Goal: Communication & Community: Answer question/provide support

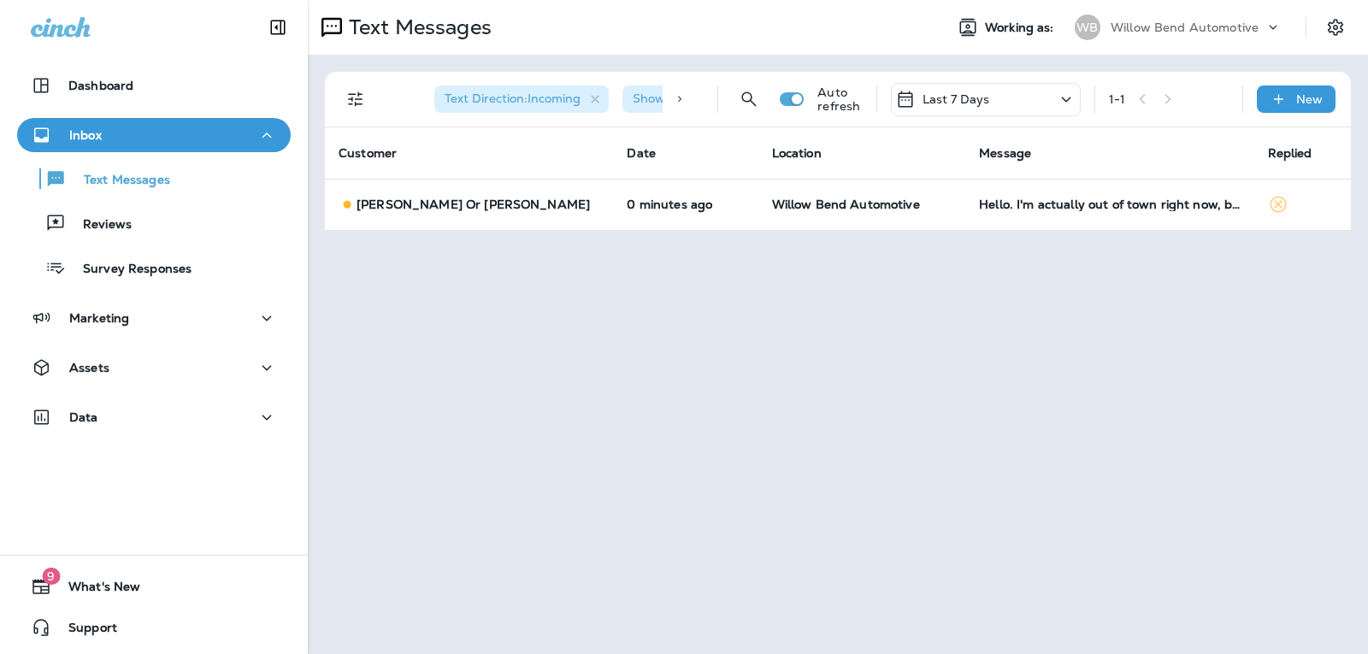
click at [971, 97] on p "Last 7 Days" at bounding box center [957, 99] width 68 height 14
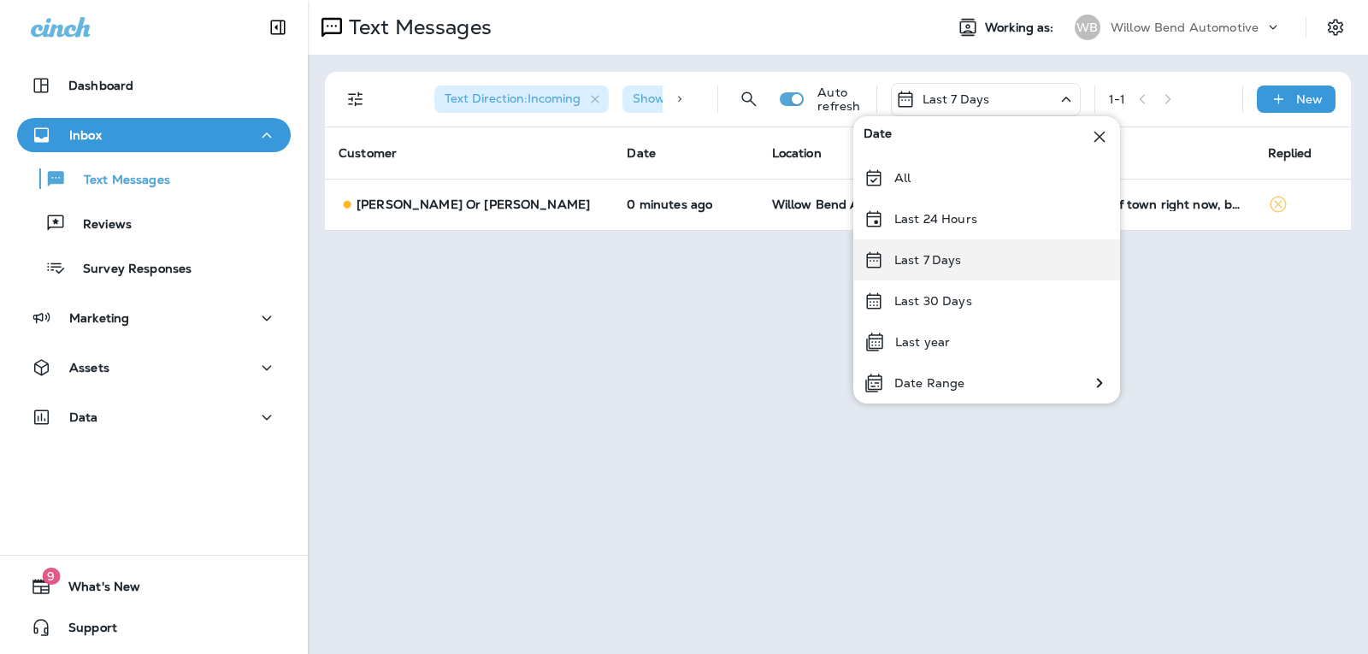
click at [922, 257] on p "Last 7 Days" at bounding box center [928, 260] width 68 height 14
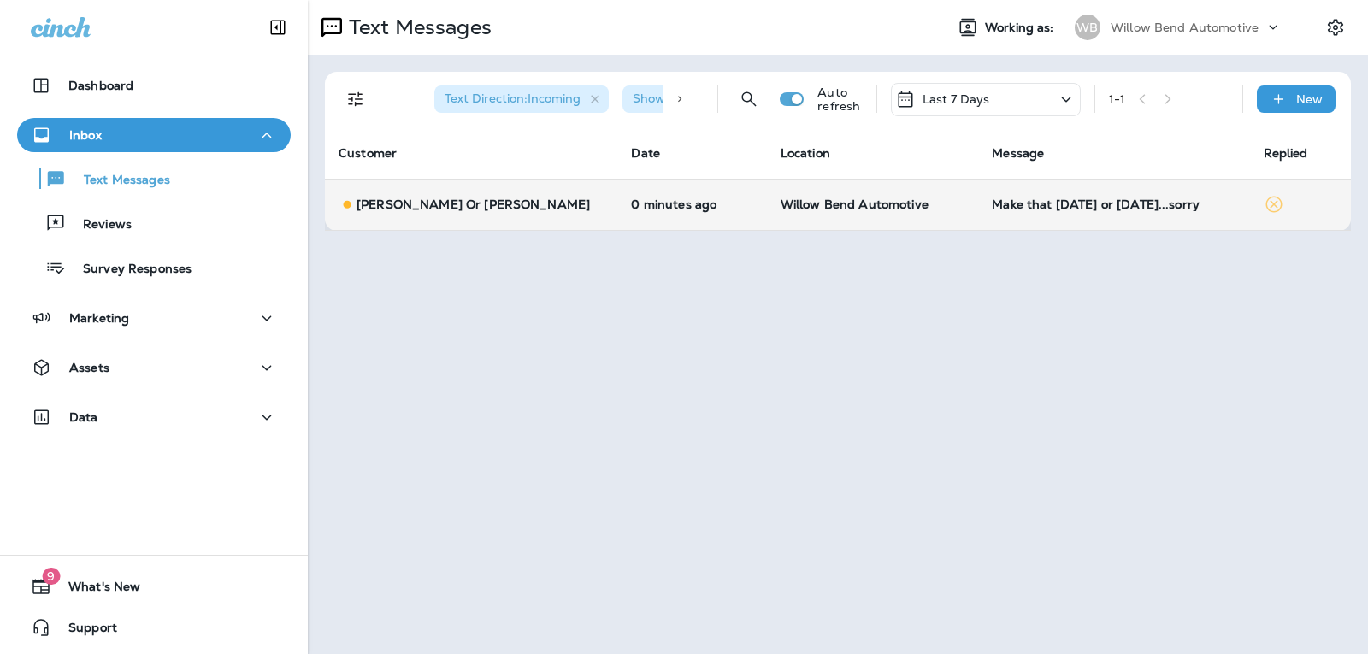
click at [1018, 195] on td "Make that [DATE] or [DATE]...sorry" at bounding box center [1113, 204] width 271 height 51
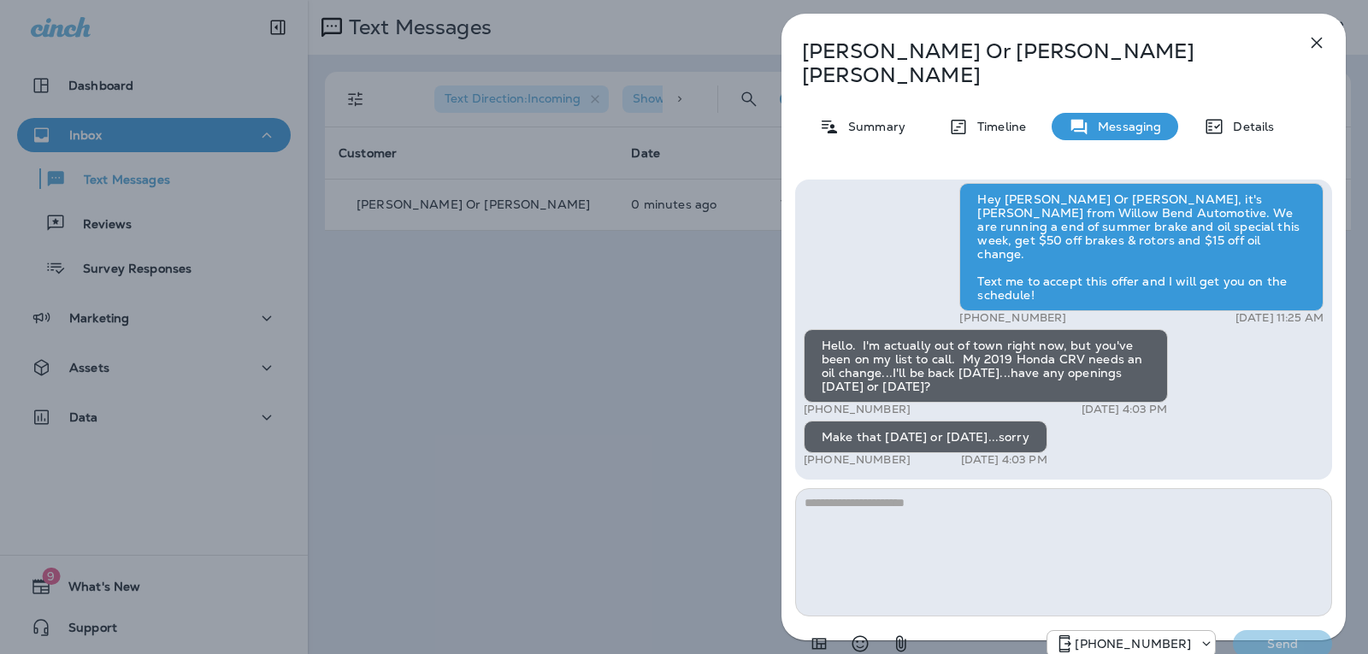
click at [898, 488] on textarea at bounding box center [1063, 552] width 537 height 128
click at [878, 490] on textarea at bounding box center [1063, 552] width 537 height 128
type textarea "*"
type textarea "**********"
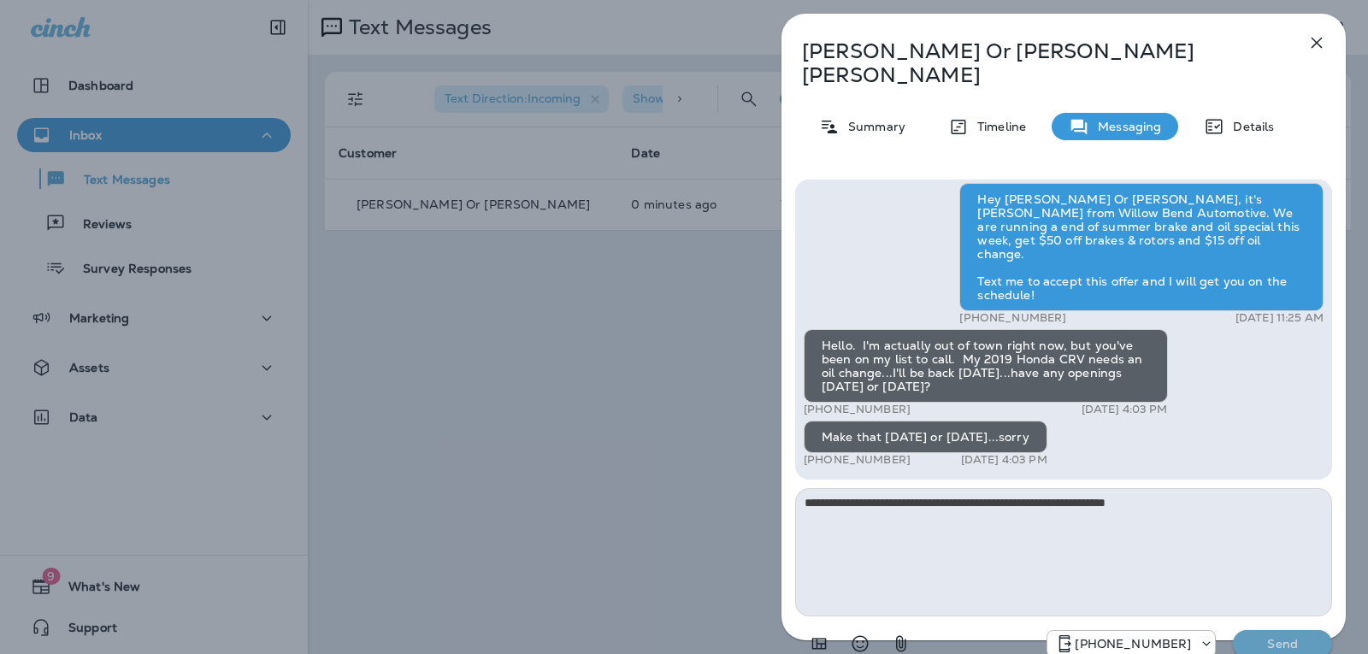
click at [1297, 636] on p "Send" at bounding box center [1283, 643] width 72 height 15
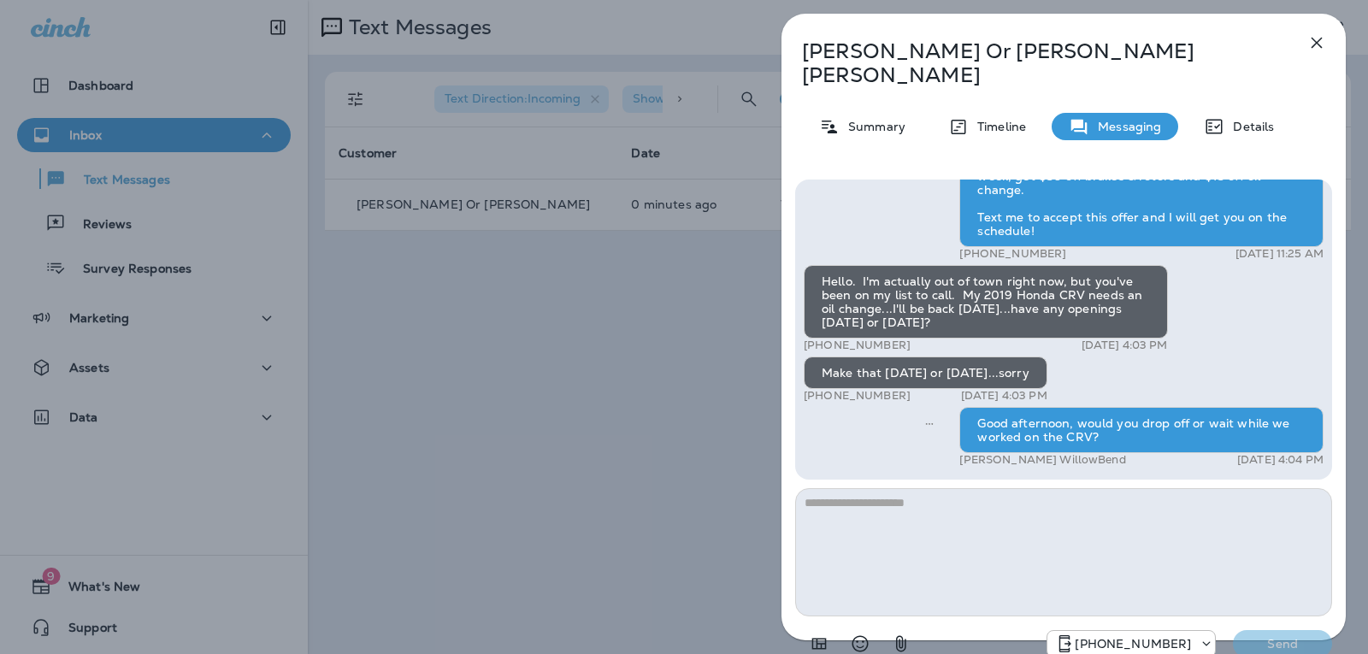
click at [1316, 36] on icon "button" at bounding box center [1317, 42] width 21 height 21
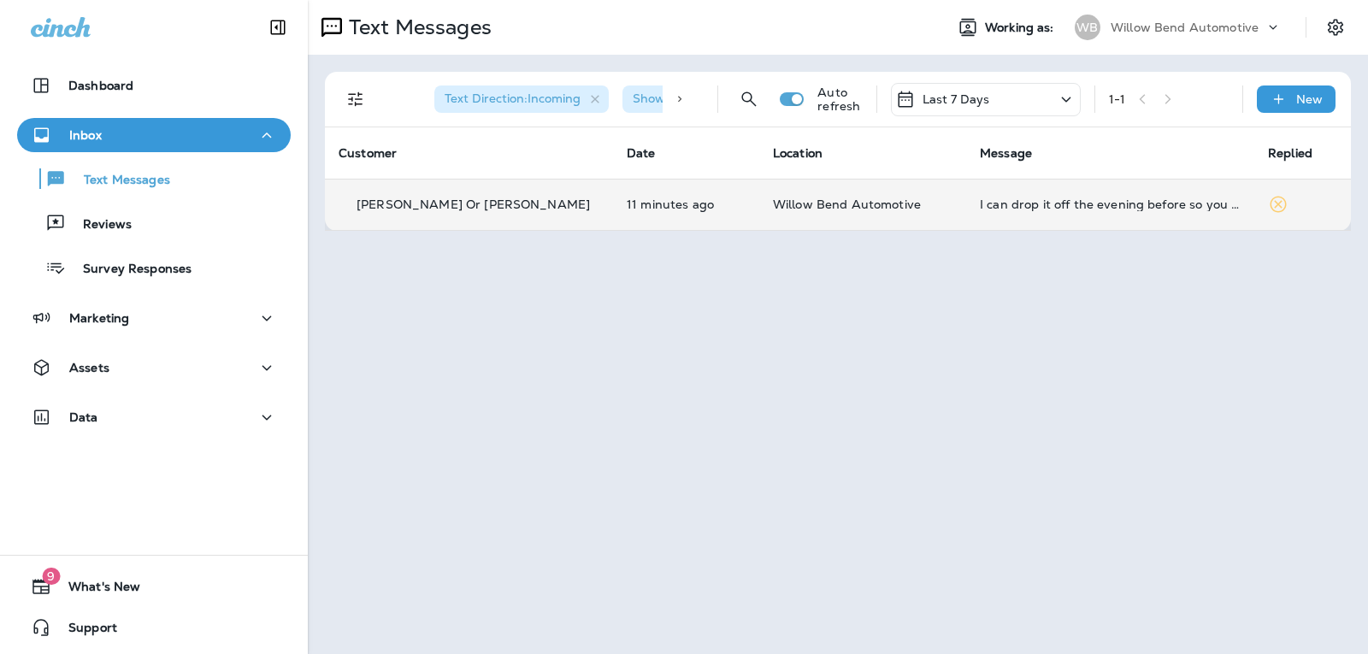
click at [1005, 195] on td "I can drop it off the evening before so you have it first thing in the morning" at bounding box center [1110, 204] width 288 height 51
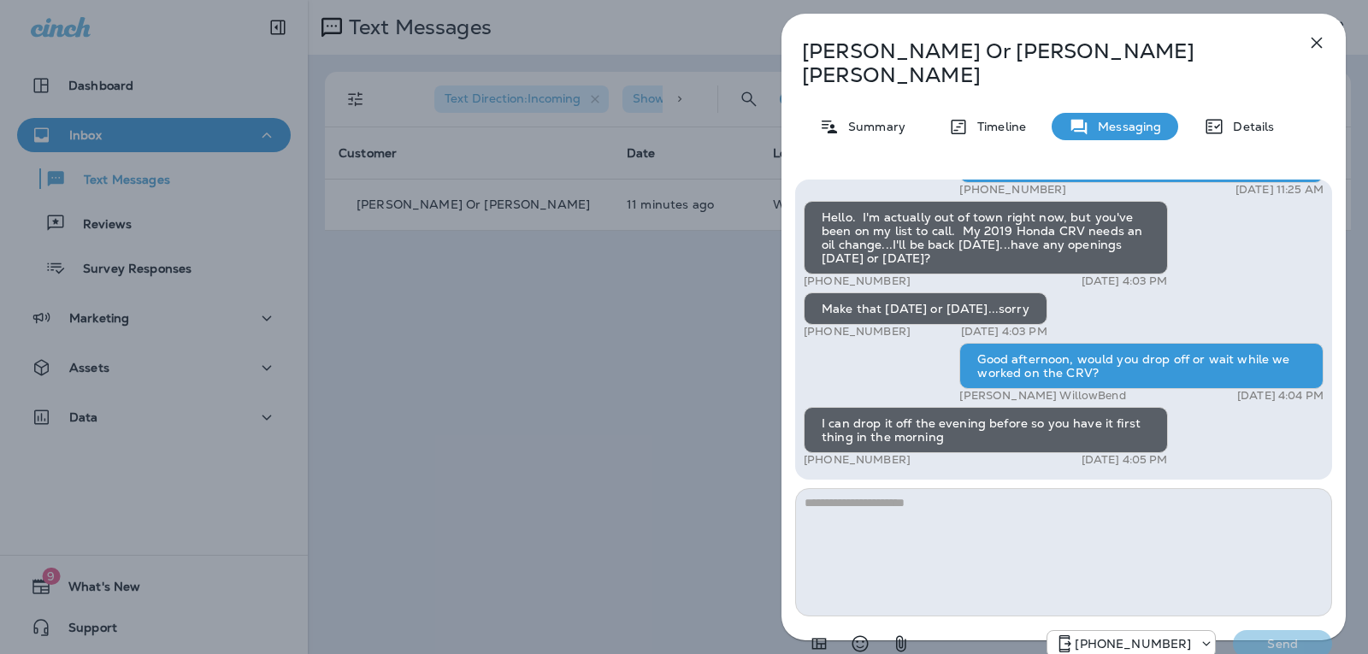
drag, startPoint x: 915, startPoint y: 507, endPoint x: 912, endPoint y: 495, distance: 12.2
click at [913, 501] on textarea at bounding box center [1063, 552] width 537 height 128
type textarea "*"
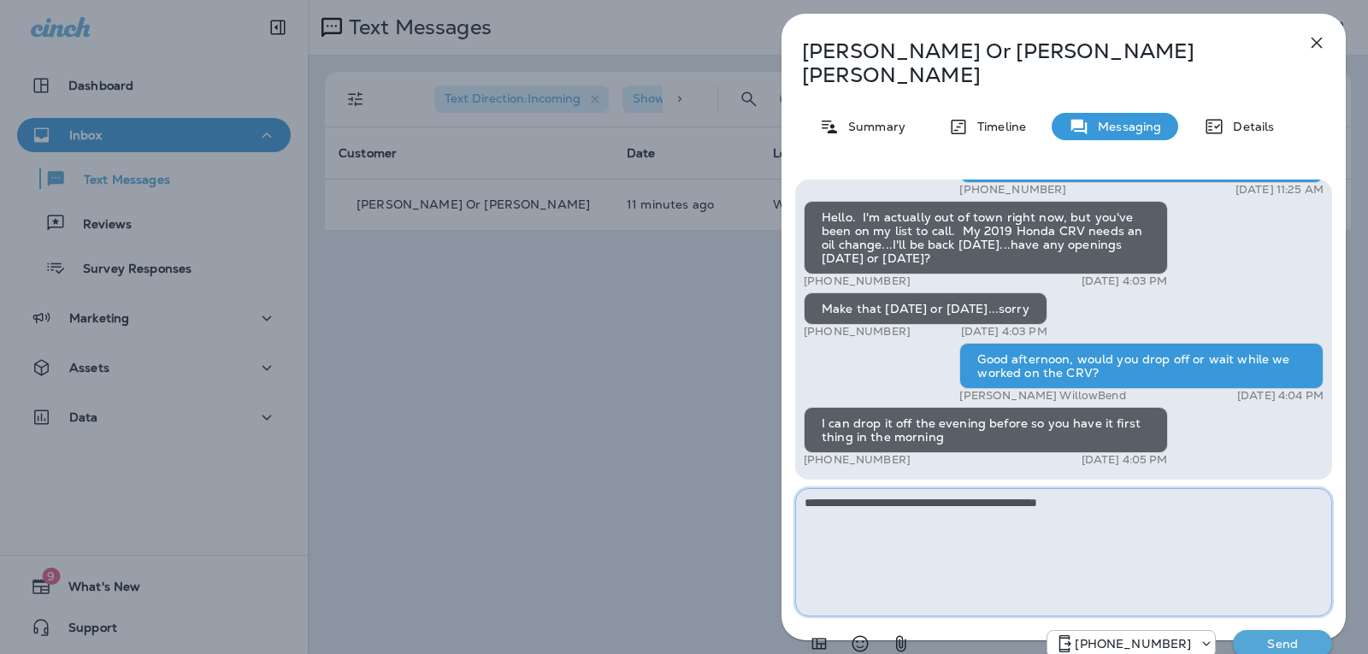
type textarea "**********"
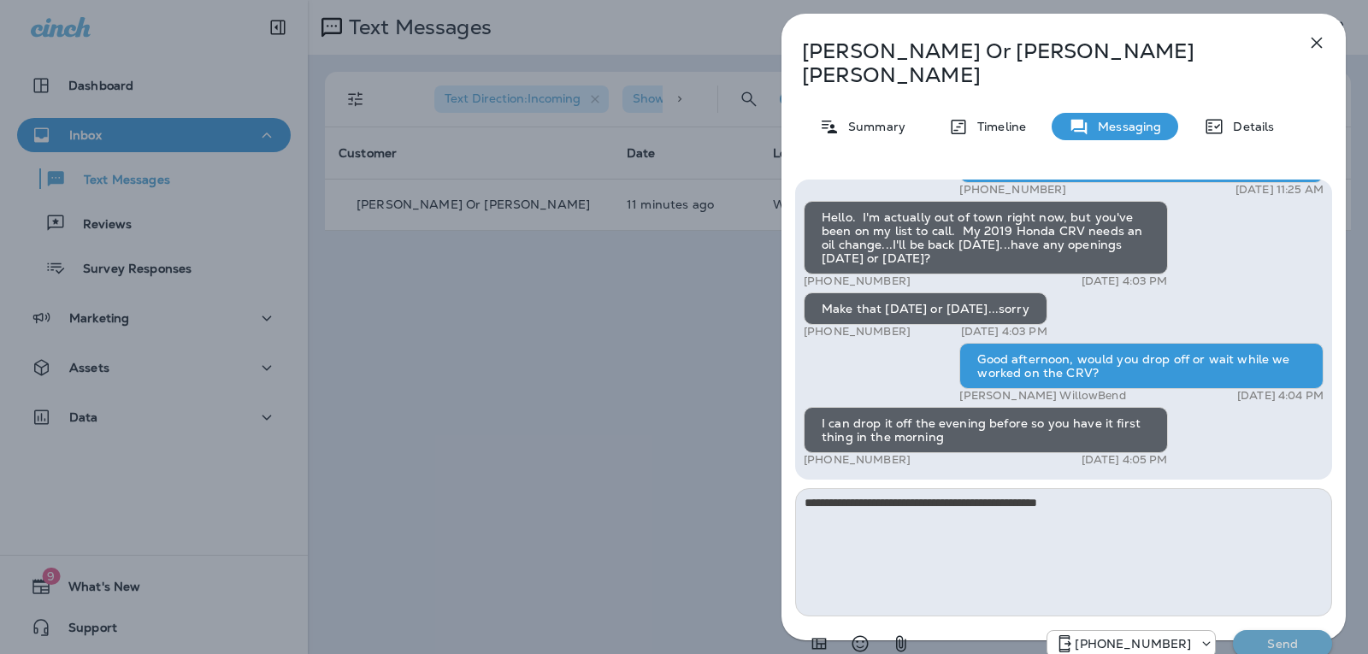
click at [1282, 630] on button "Send" at bounding box center [1282, 643] width 99 height 27
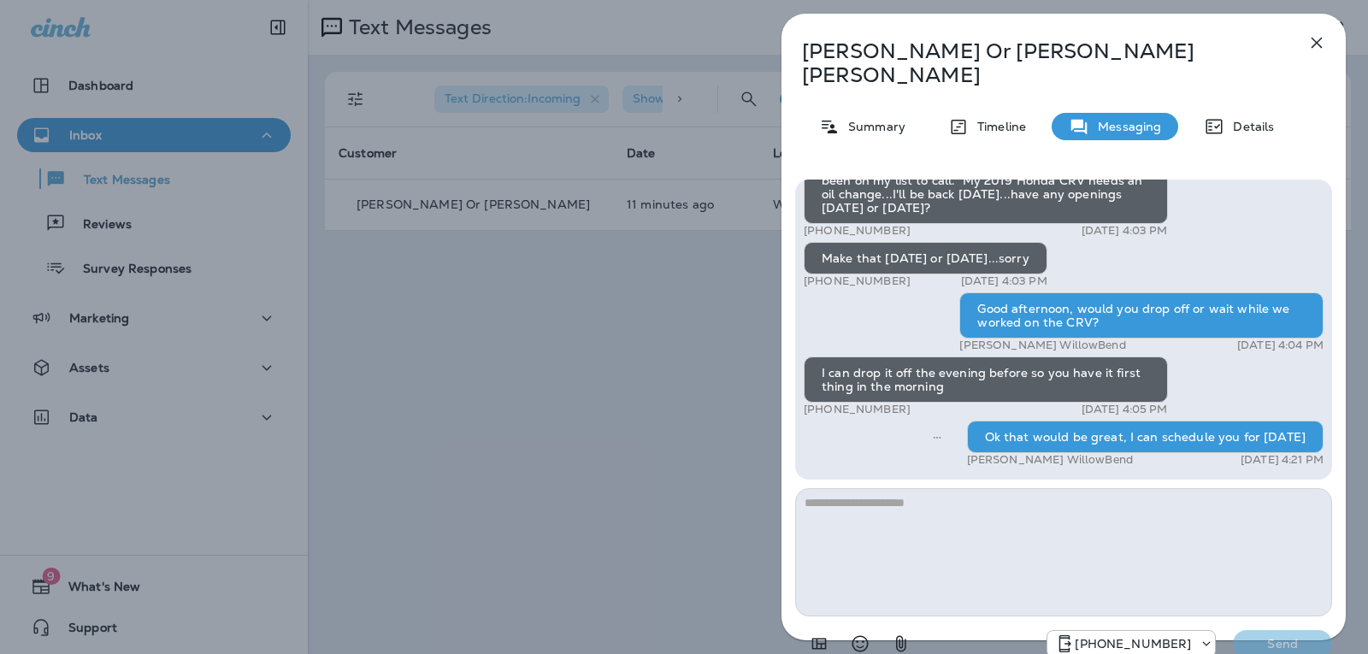
click at [1317, 44] on icon "button" at bounding box center [1317, 42] width 21 height 21
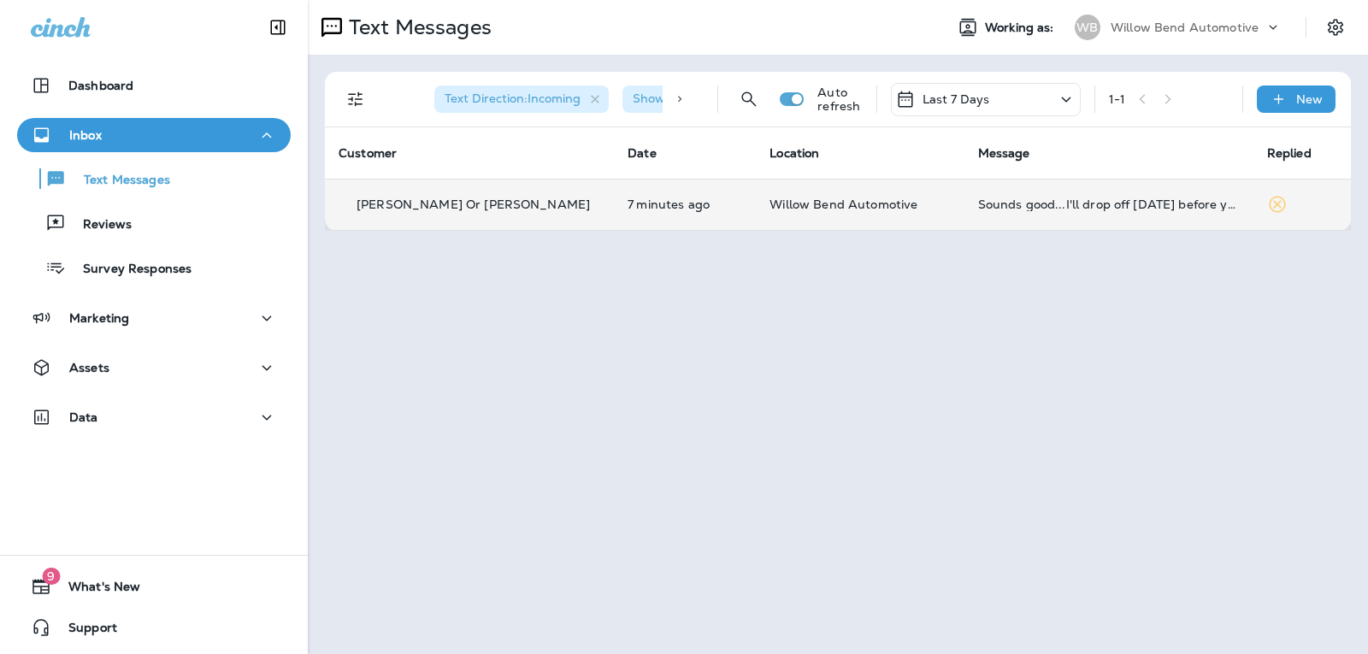
click at [1011, 194] on td "Sounds good...I'll drop off [DATE] before you guys close...thanks!" at bounding box center [1109, 204] width 289 height 51
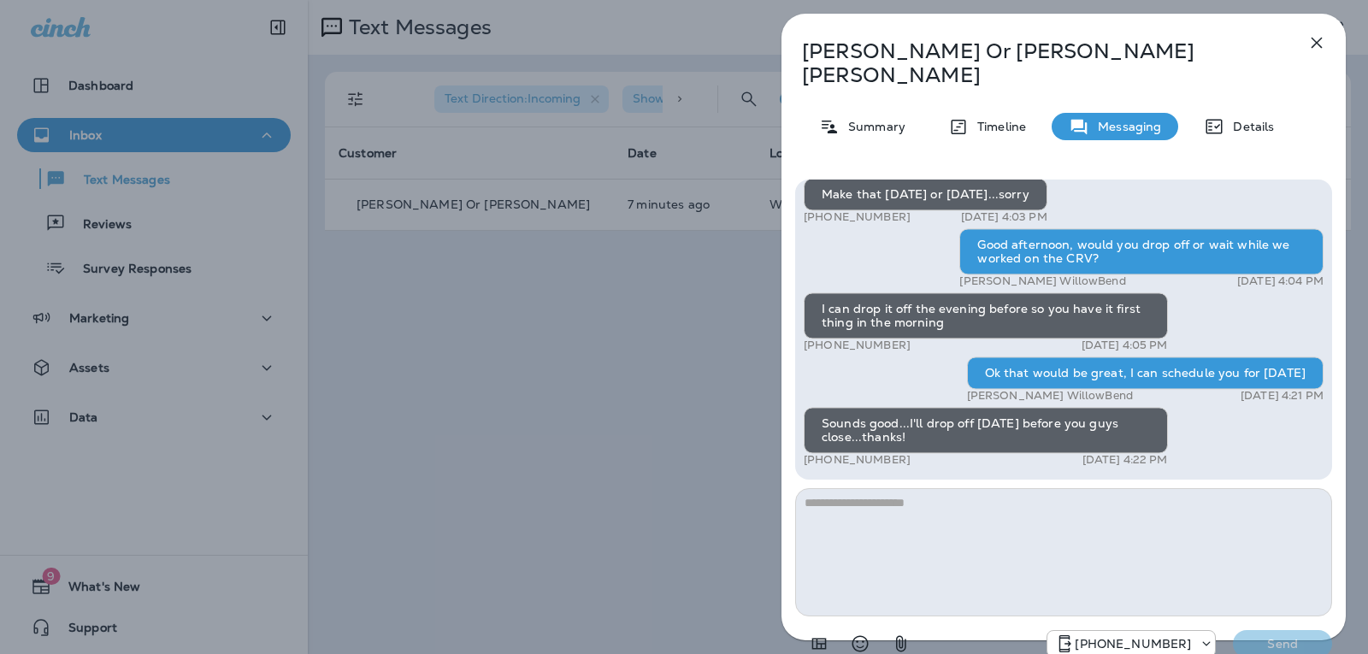
click at [874, 512] on textarea at bounding box center [1063, 552] width 537 height 128
type textarea "*"
type textarea "**********"
click at [1284, 636] on p "Send" at bounding box center [1283, 643] width 72 height 15
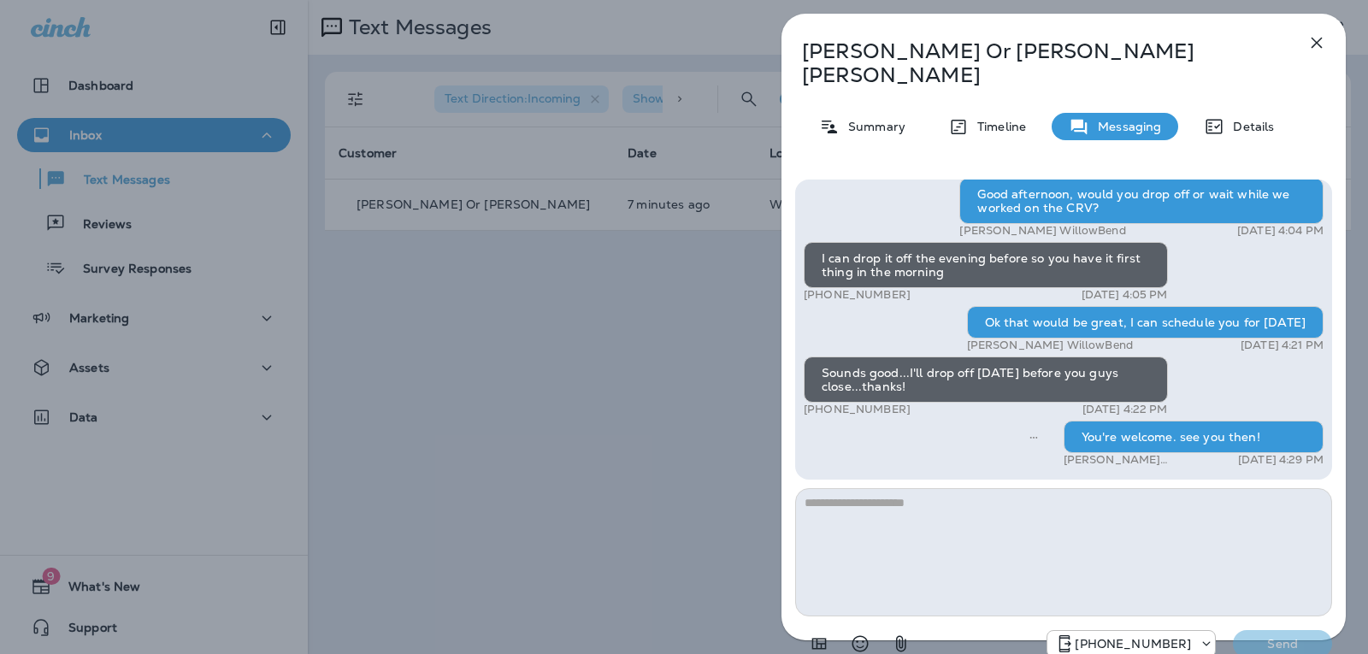
click at [1320, 44] on icon "button" at bounding box center [1317, 43] width 11 height 11
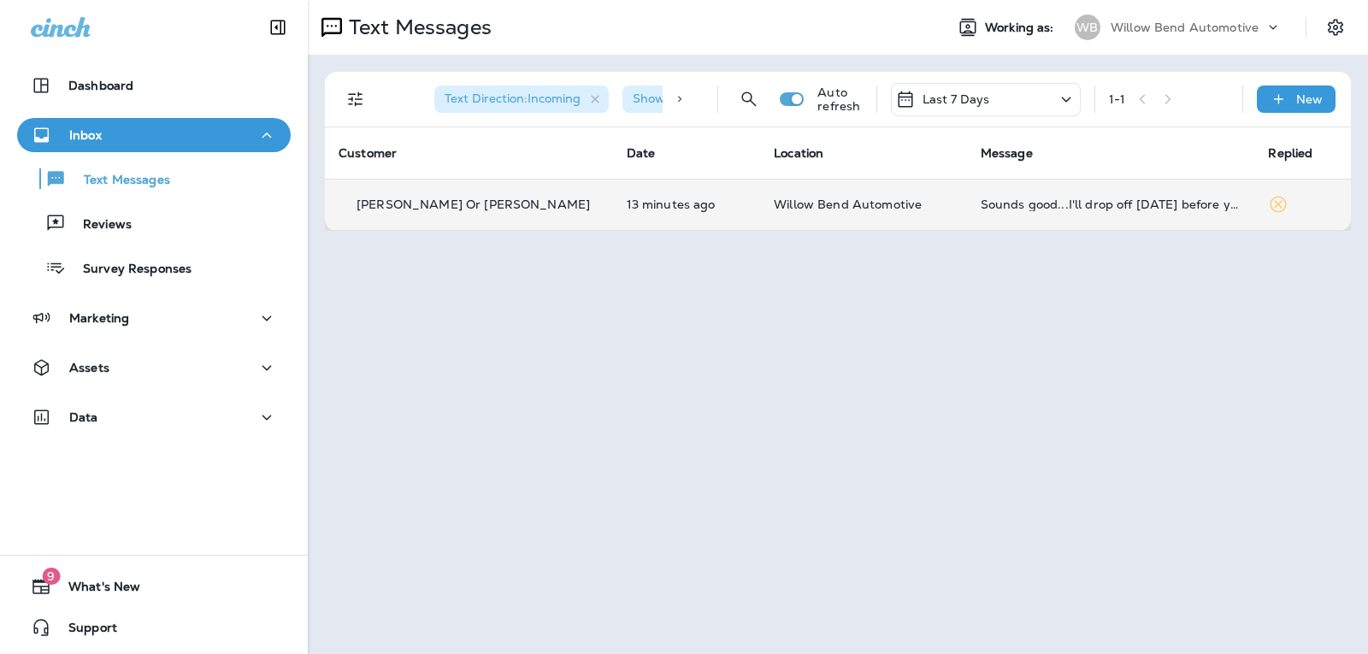
click at [1047, 210] on div "Sounds good...I'll drop off [DATE] before you guys close...thanks!" at bounding box center [1111, 205] width 261 height 14
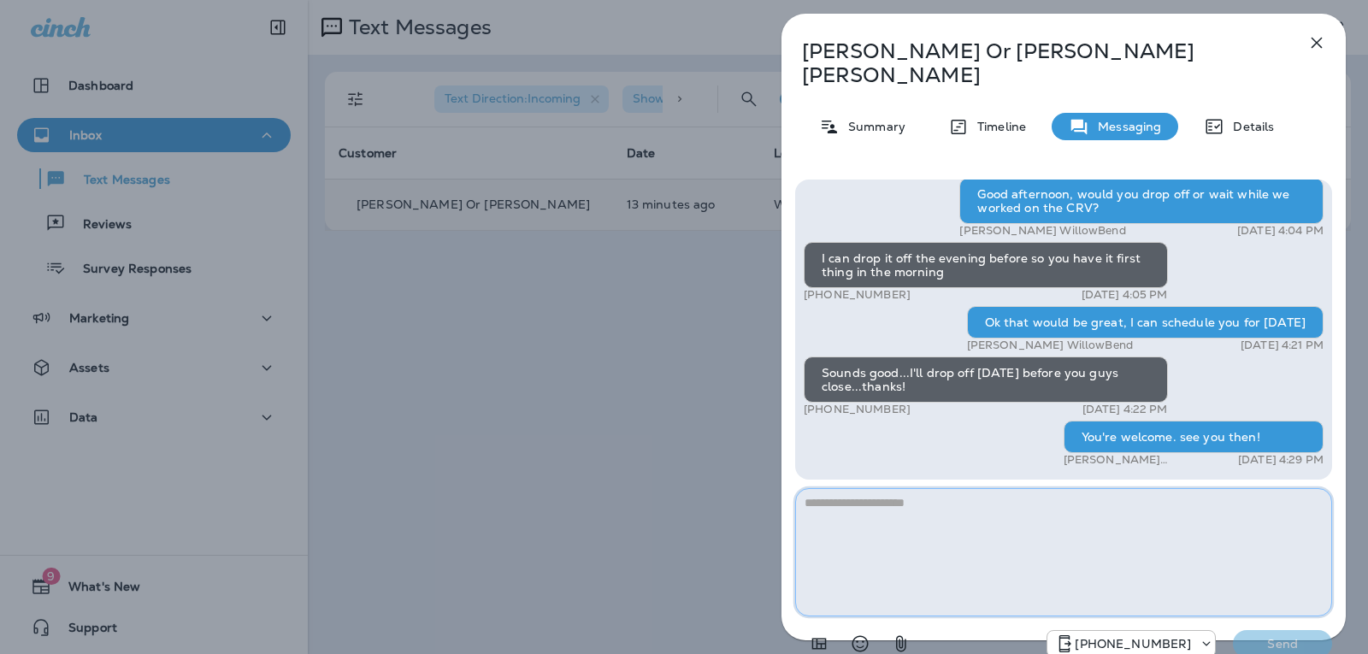
click at [1017, 488] on textarea at bounding box center [1063, 552] width 537 height 128
type textarea "****"
drag, startPoint x: 870, startPoint y: 487, endPoint x: 717, endPoint y: 481, distance: 153.2
click at [755, 486] on div "[PERSON_NAME] Or [PERSON_NAME] Summary Timeline Messaging Details Hi [PERSON_NA…" at bounding box center [684, 327] width 1368 height 654
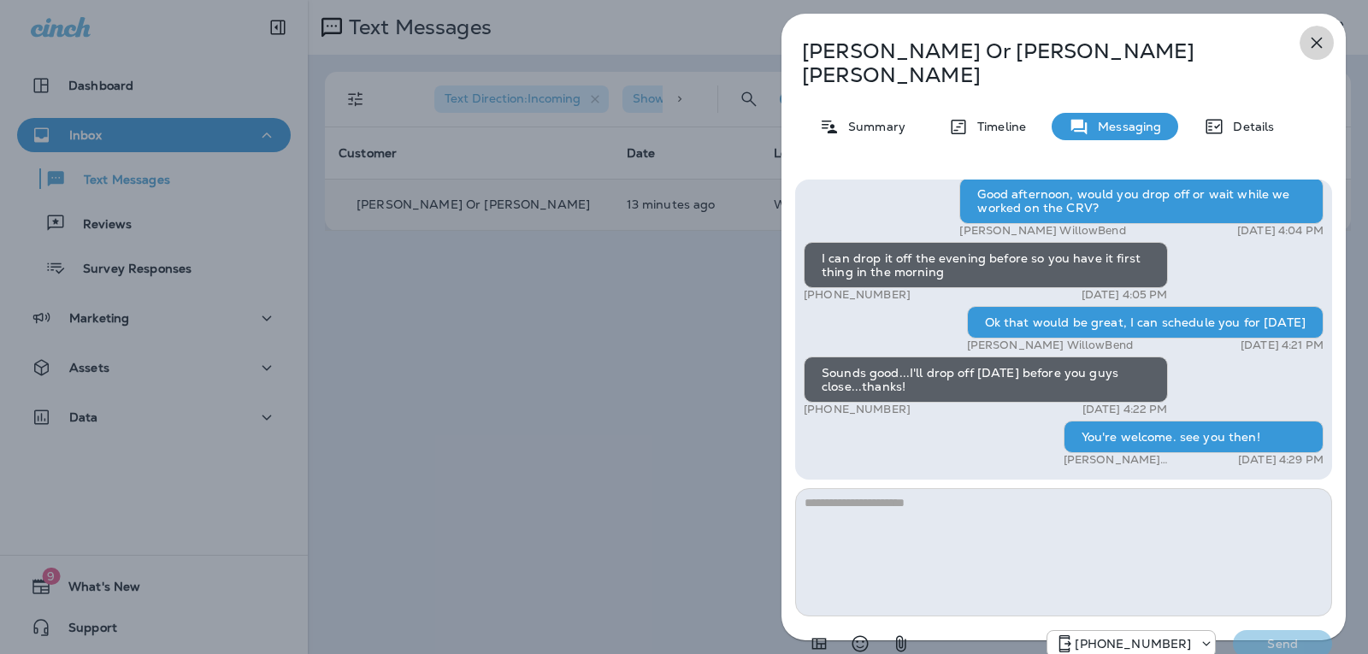
click at [1314, 41] on icon "button" at bounding box center [1317, 42] width 21 height 21
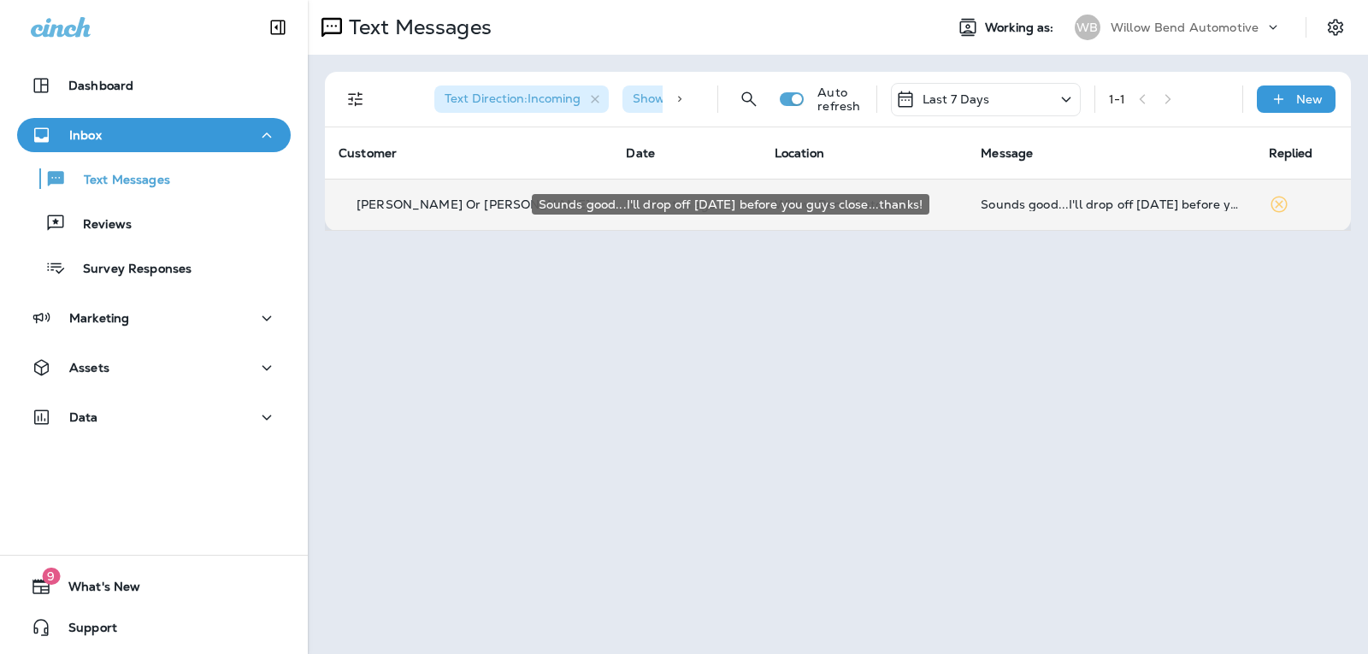
click at [1045, 204] on div "Sounds good...I'll drop off [DATE] before you guys close...thanks!" at bounding box center [1111, 205] width 260 height 14
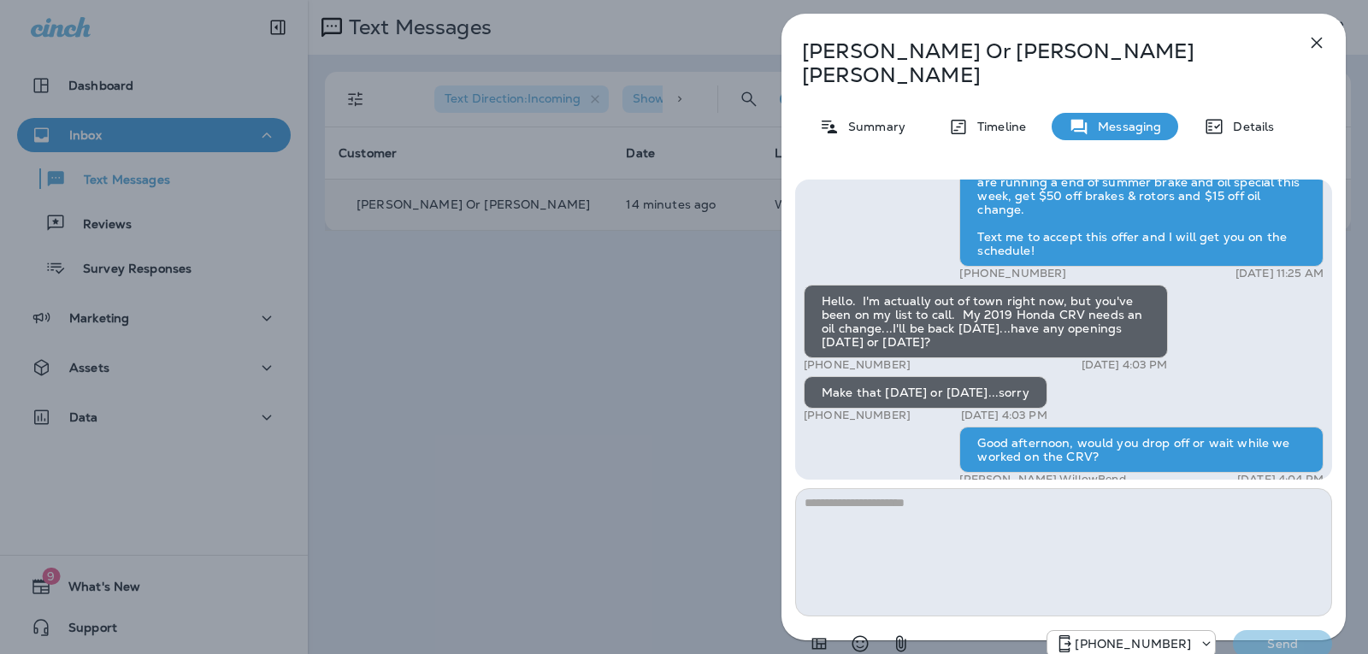
scroll to position [-257, 0]
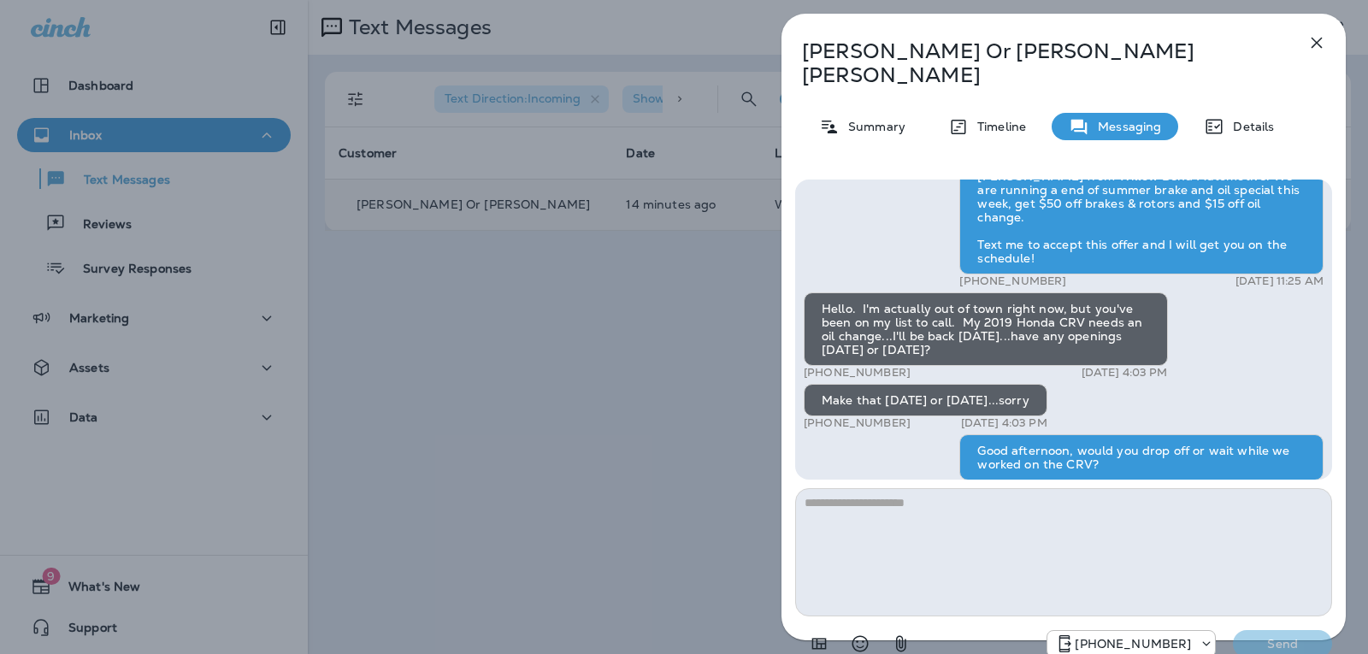
click at [1324, 50] on icon "button" at bounding box center [1317, 42] width 21 height 21
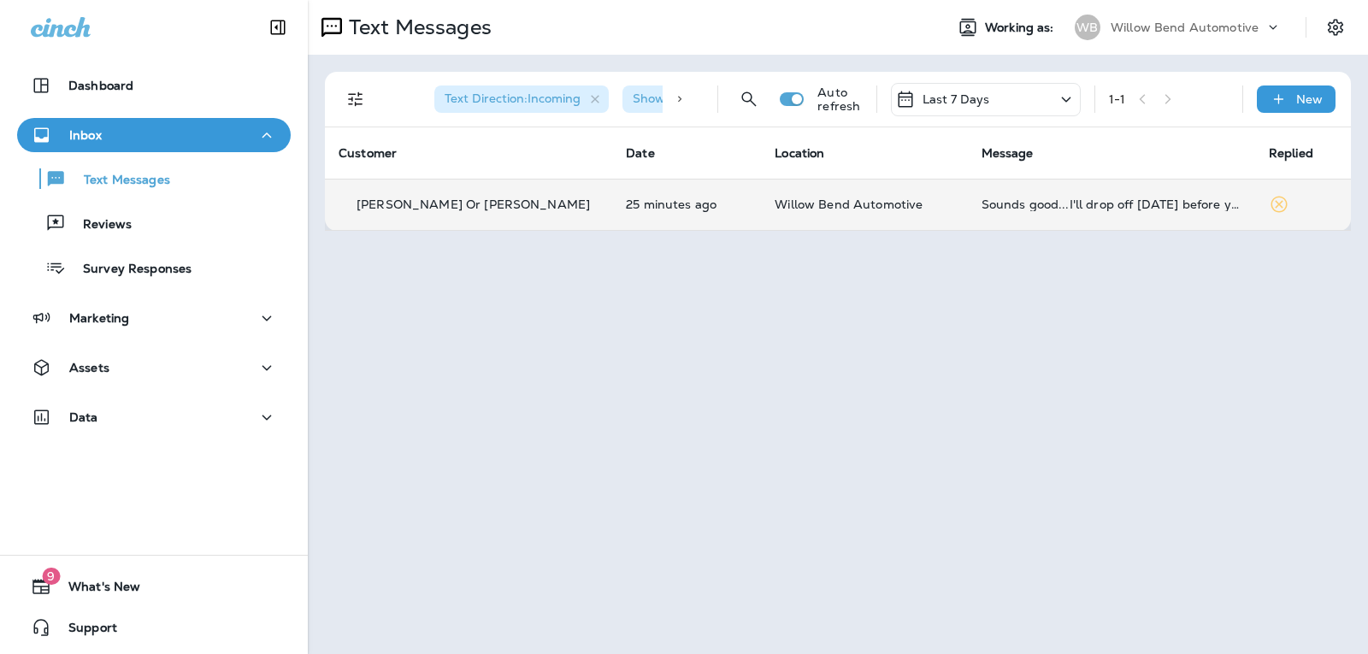
click at [972, 104] on p "Last 7 Days" at bounding box center [957, 99] width 68 height 14
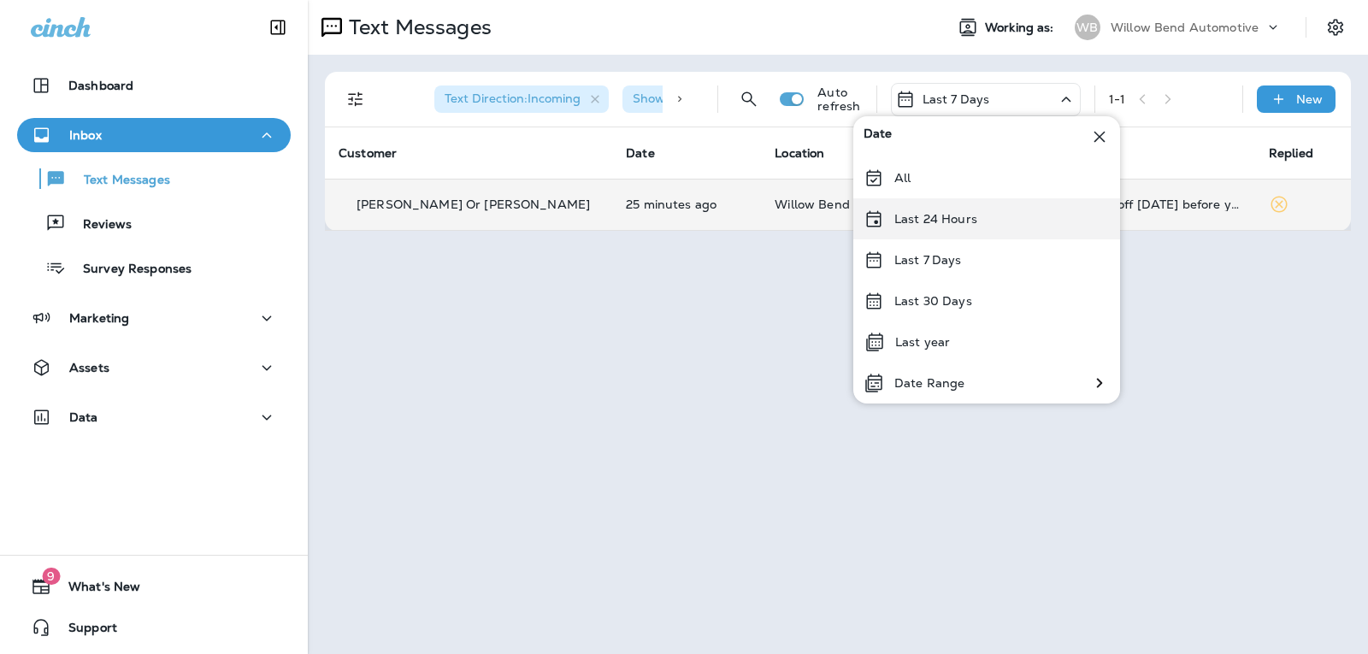
click at [958, 226] on p "Last 24 Hours" at bounding box center [935, 219] width 83 height 14
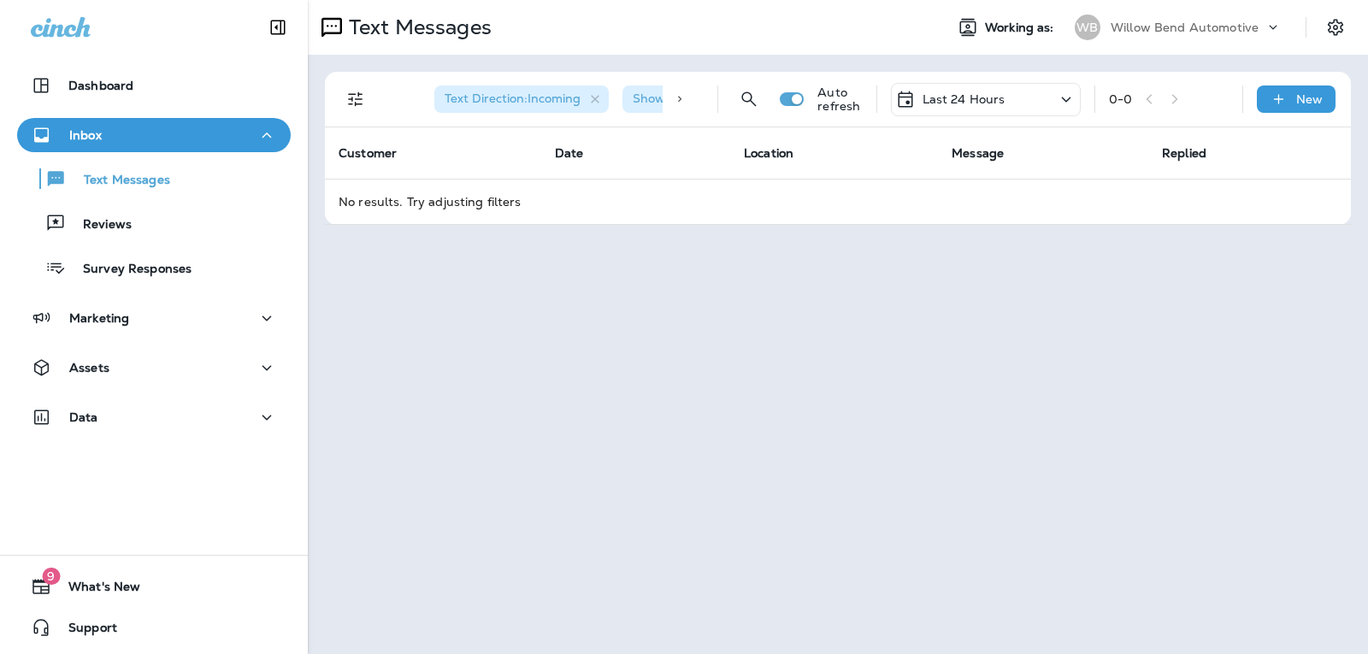
click at [932, 99] on p "Last 24 Hours" at bounding box center [964, 99] width 83 height 14
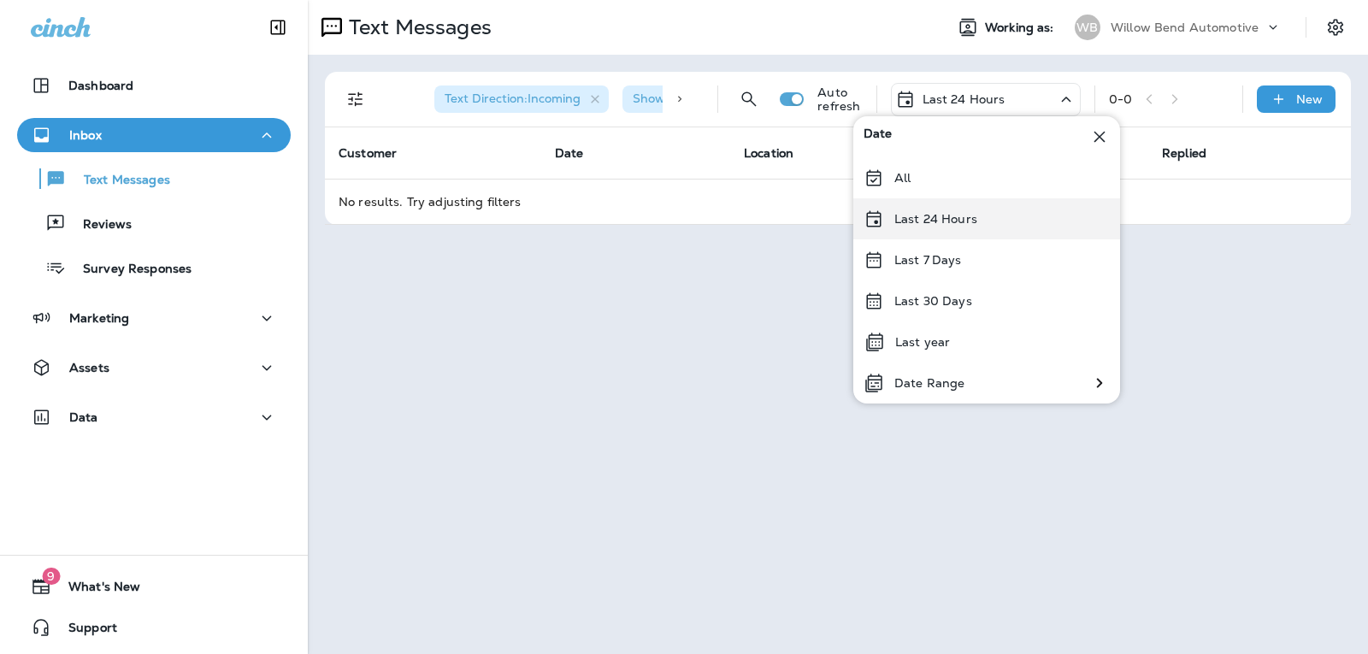
click at [952, 223] on p "Last 24 Hours" at bounding box center [935, 219] width 83 height 14
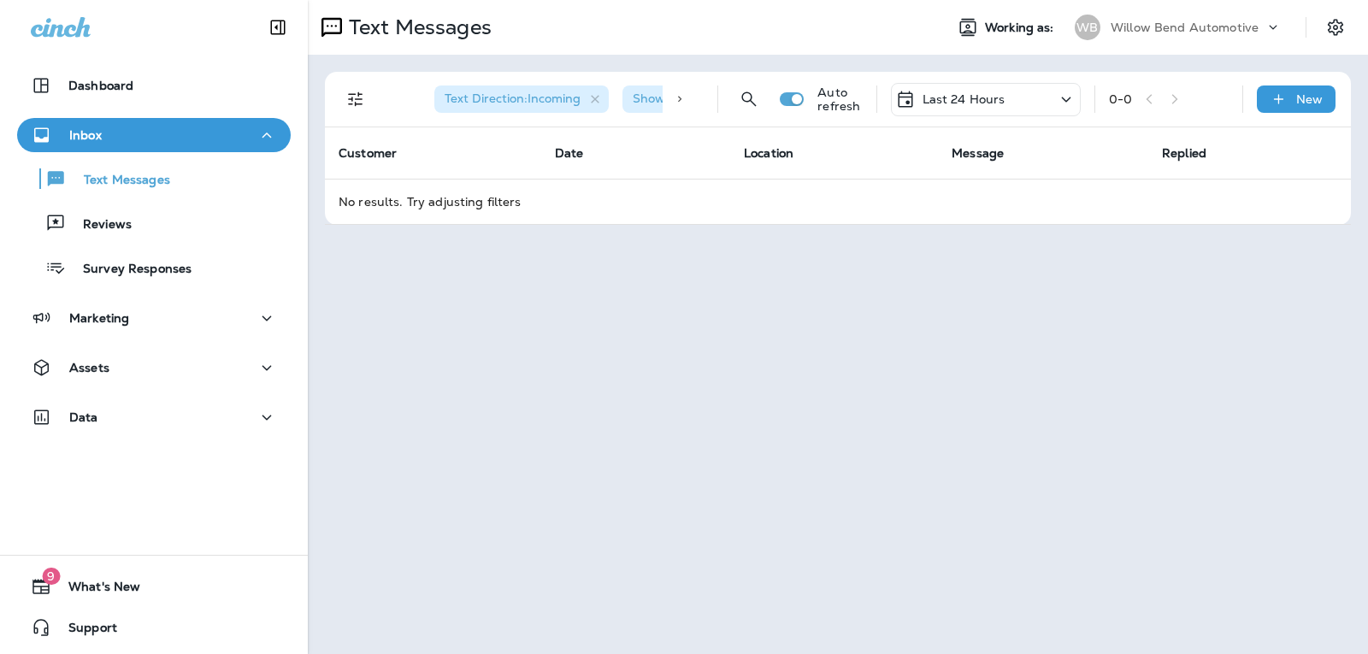
click at [1002, 97] on p "Last 24 Hours" at bounding box center [964, 99] width 83 height 14
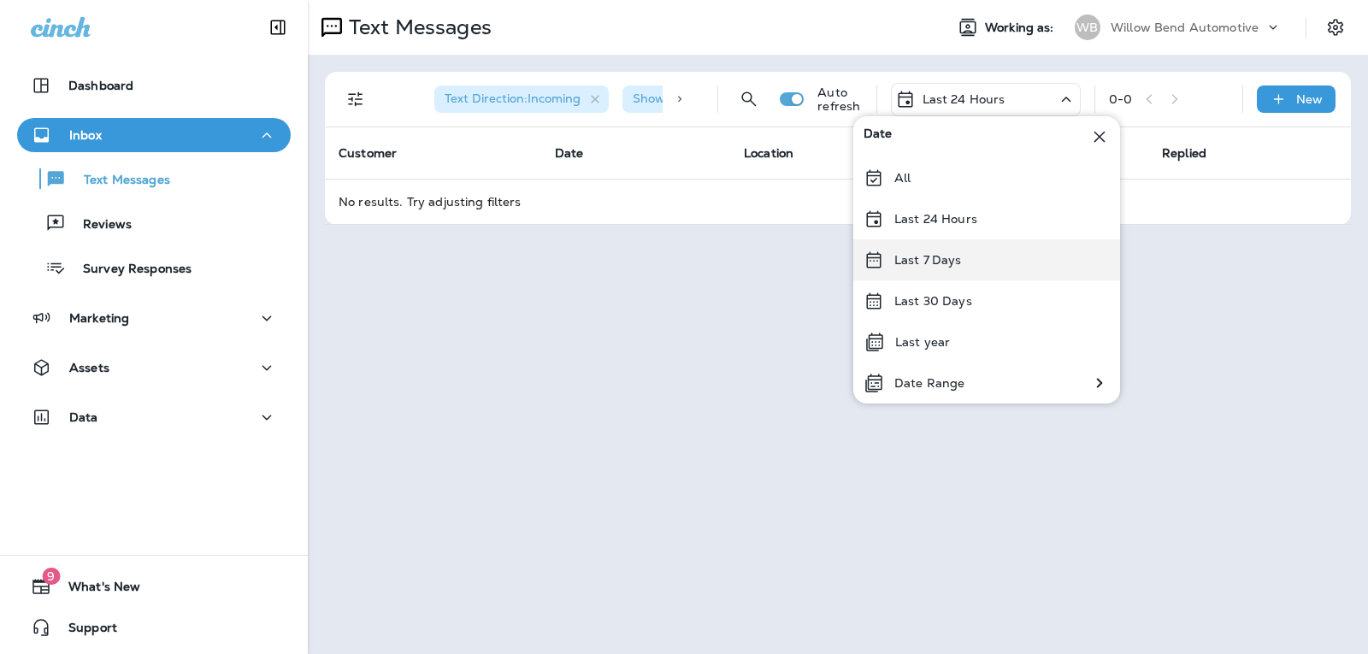
click at [981, 256] on div "Last 7 Days" at bounding box center [986, 259] width 267 height 41
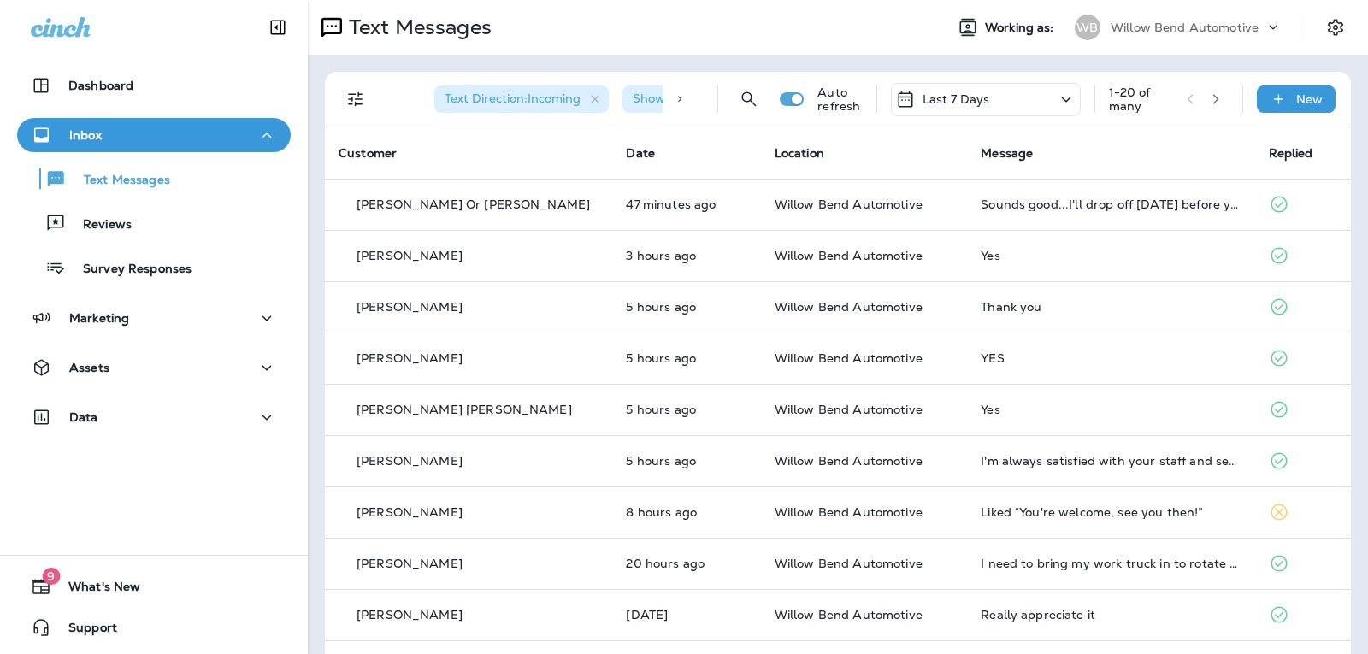
click at [997, 100] on div "Last 7 Days" at bounding box center [986, 99] width 190 height 33
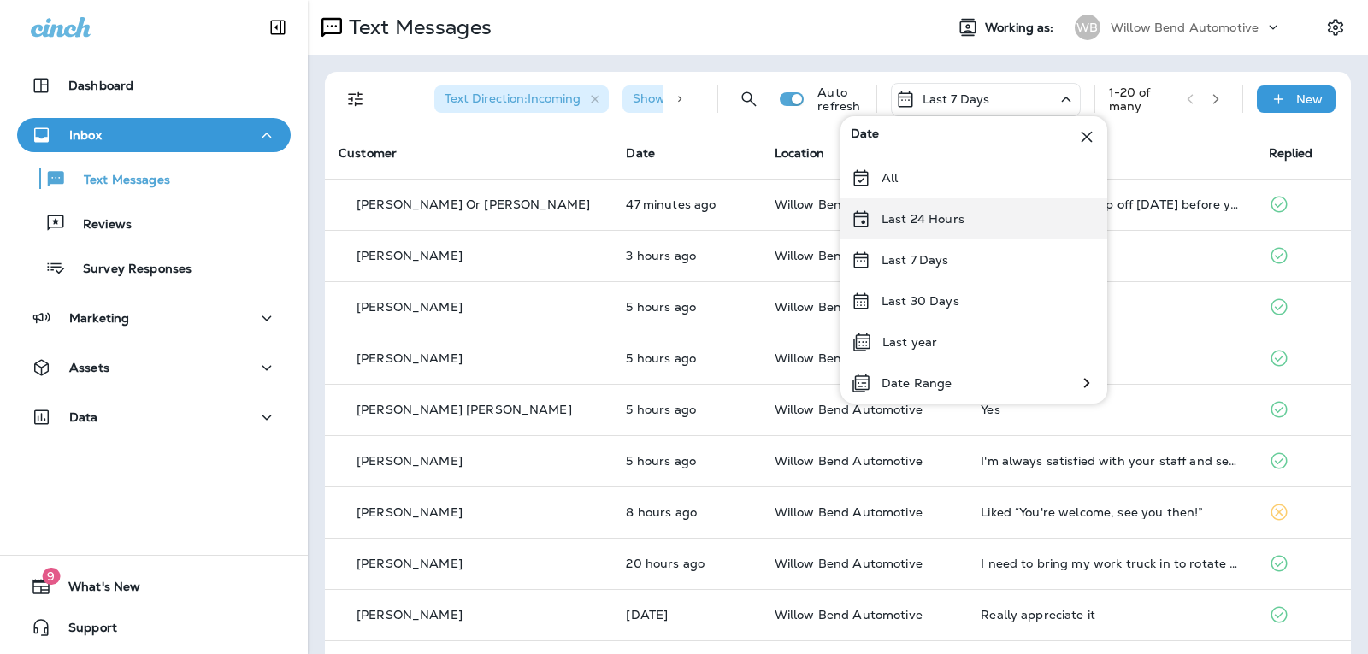
click at [977, 217] on div "Last 24 Hours" at bounding box center [974, 218] width 267 height 41
